Goal: Task Accomplishment & Management: Complete application form

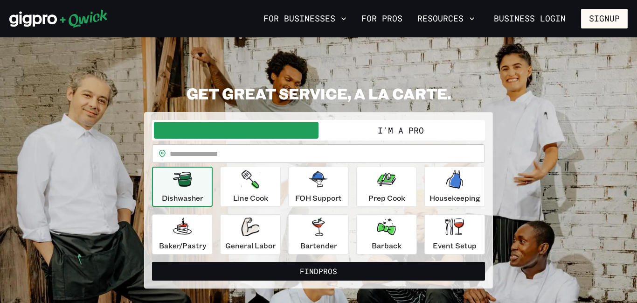
click at [625, 2] on div "For Businesses For Pros Resources Business Login Signup" at bounding box center [318, 18] width 637 height 37
click at [618, 9] on button "Signup" at bounding box center [604, 19] width 47 height 20
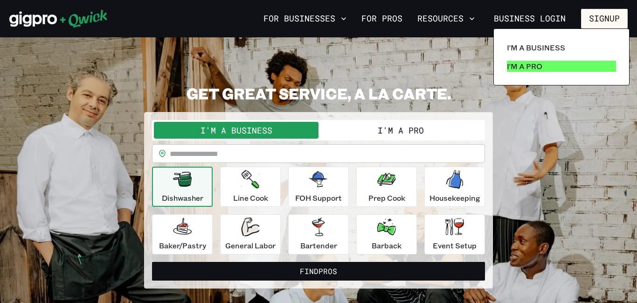
click at [568, 65] on link "I'm a Pro" at bounding box center [561, 66] width 117 height 19
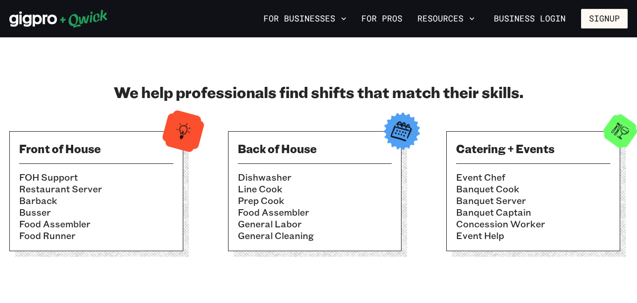
scroll to position [290, 0]
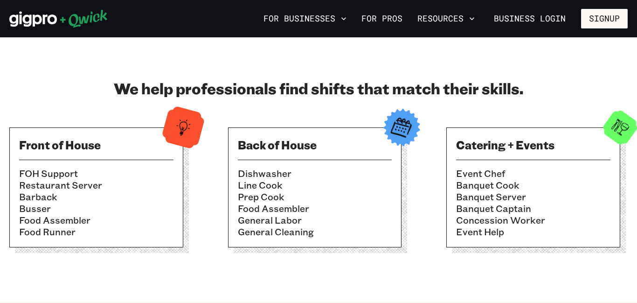
click at [53, 197] on li "Barback" at bounding box center [96, 197] width 154 height 12
click at [599, 206] on li "Banquet Captain" at bounding box center [533, 208] width 154 height 12
click at [591, 15] on button "Signup" at bounding box center [604, 19] width 47 height 20
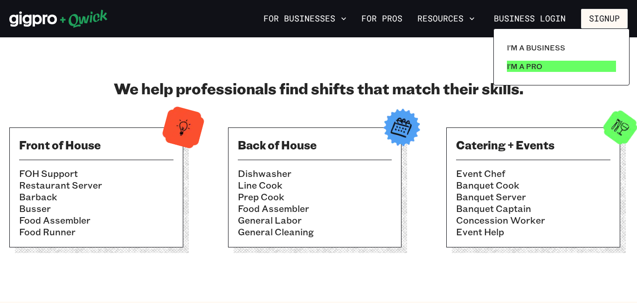
click at [560, 68] on link "I'm a Pro" at bounding box center [561, 66] width 117 height 19
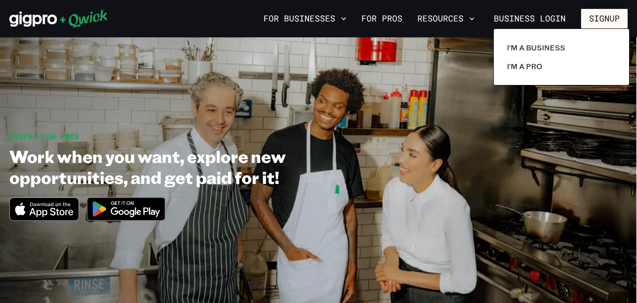
click at [541, 14] on div at bounding box center [318, 151] width 637 height 303
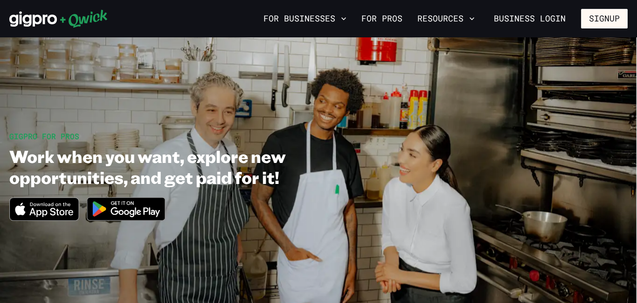
click at [541, 14] on link "Business Login" at bounding box center [530, 19] width 88 height 20
